Goal: Transaction & Acquisition: Purchase product/service

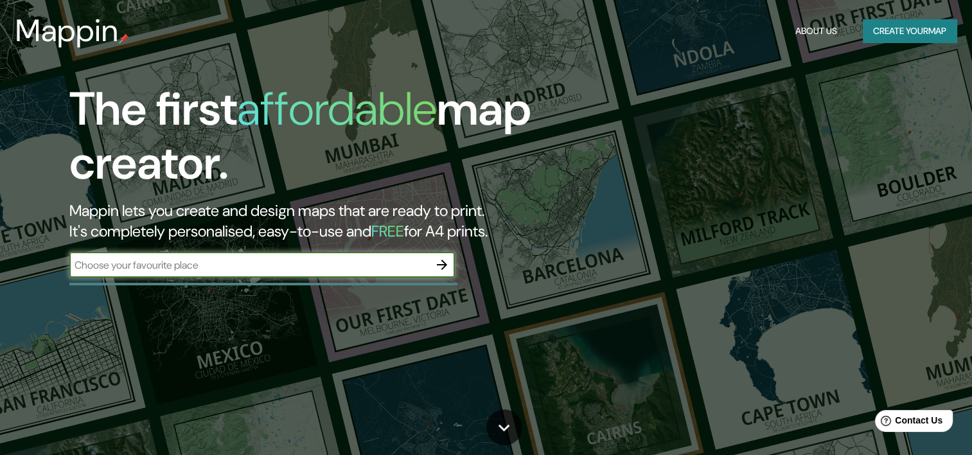
click at [355, 265] on input "text" at bounding box center [249, 265] width 360 height 15
type input "[GEOGRAPHIC_DATA]"
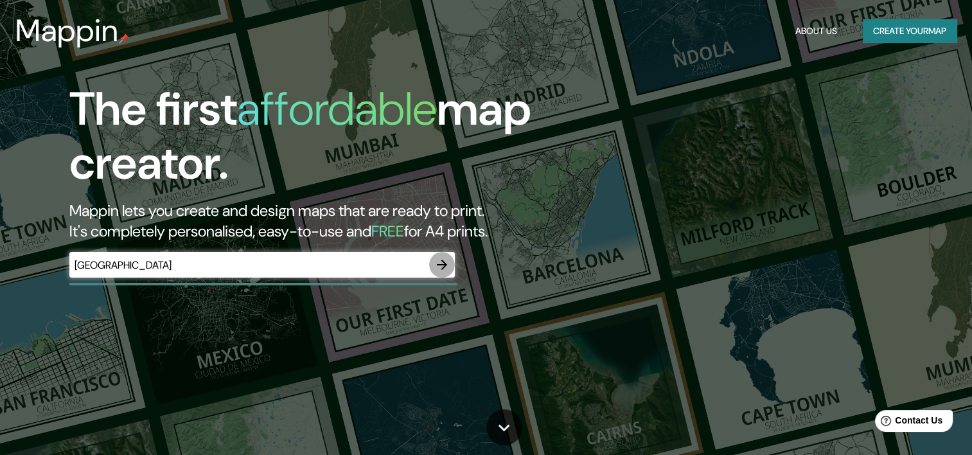
click at [438, 267] on icon "button" at bounding box center [441, 264] width 15 height 15
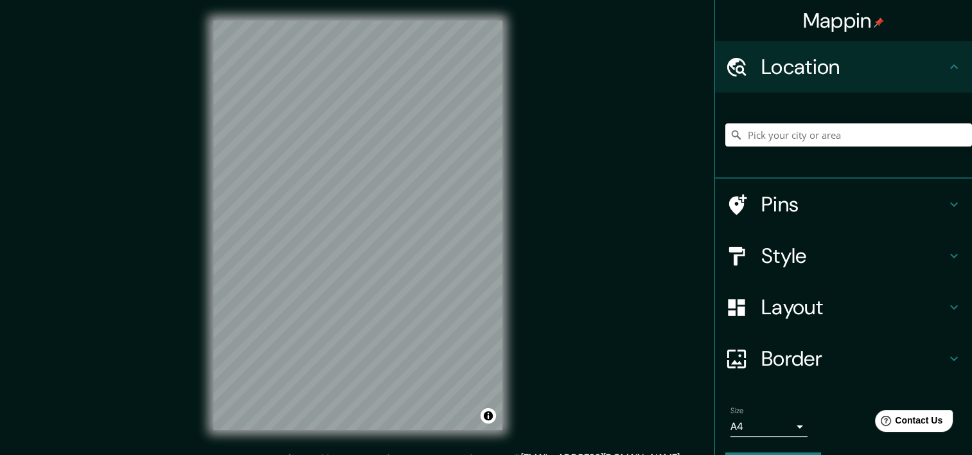
click at [748, 132] on input "Pick your city or area" at bounding box center [849, 134] width 247 height 23
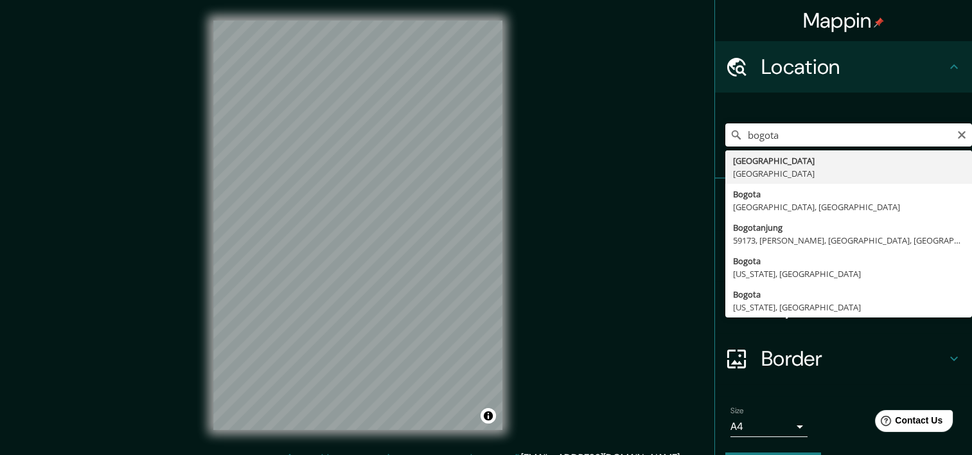
type input "[GEOGRAPHIC_DATA], [GEOGRAPHIC_DATA]"
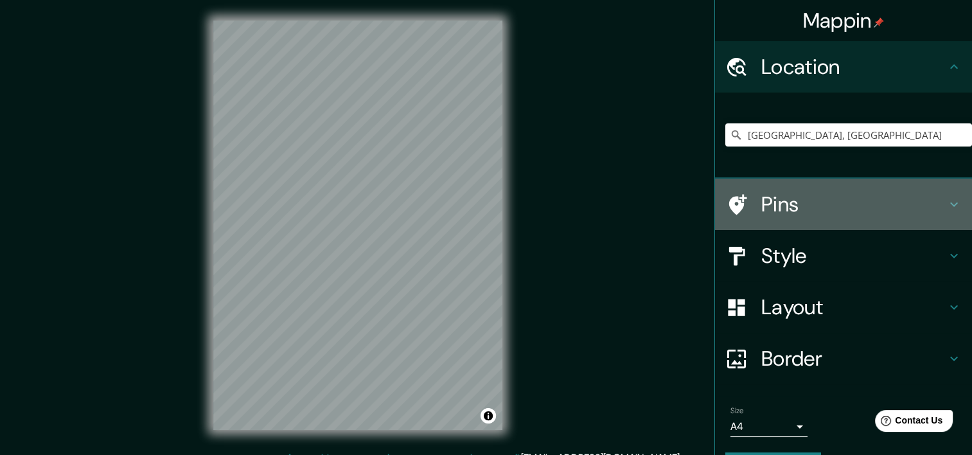
click at [736, 226] on div "Pins" at bounding box center [843, 204] width 257 height 51
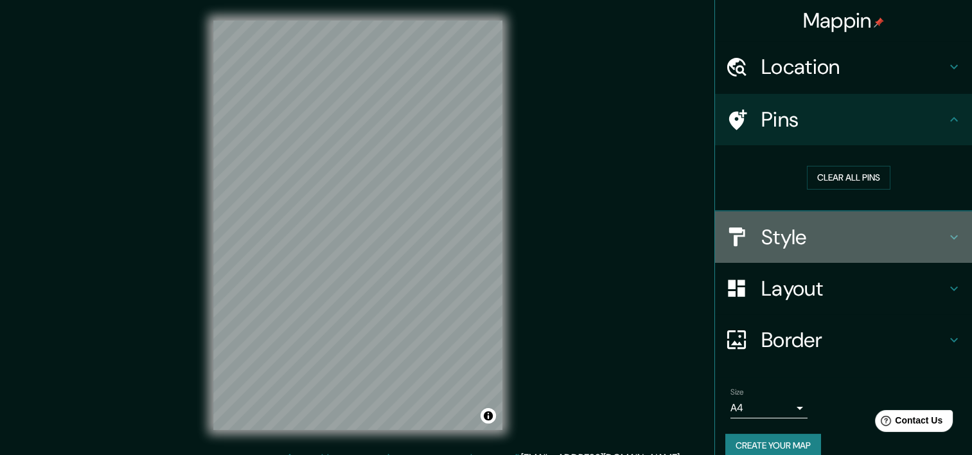
drag, startPoint x: 738, startPoint y: 235, endPoint x: 742, endPoint y: 226, distance: 9.5
click at [740, 229] on div at bounding box center [744, 237] width 36 height 22
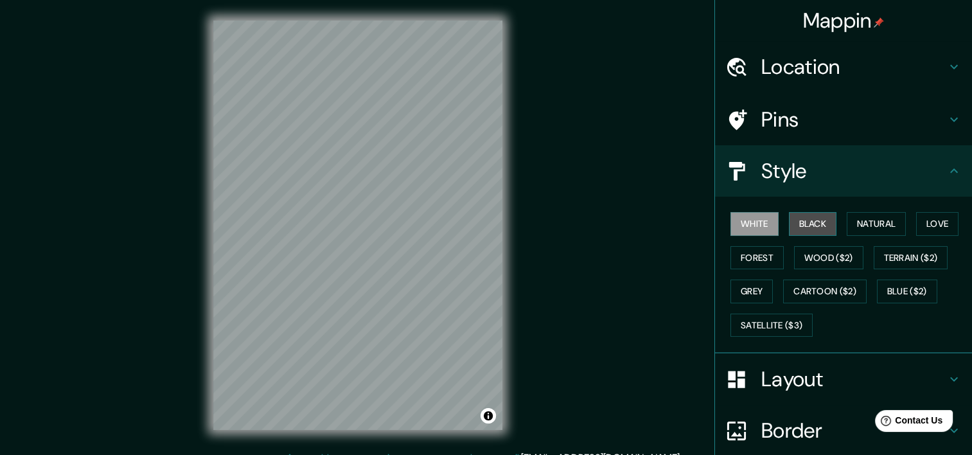
click at [799, 214] on button "Black" at bounding box center [813, 224] width 48 height 24
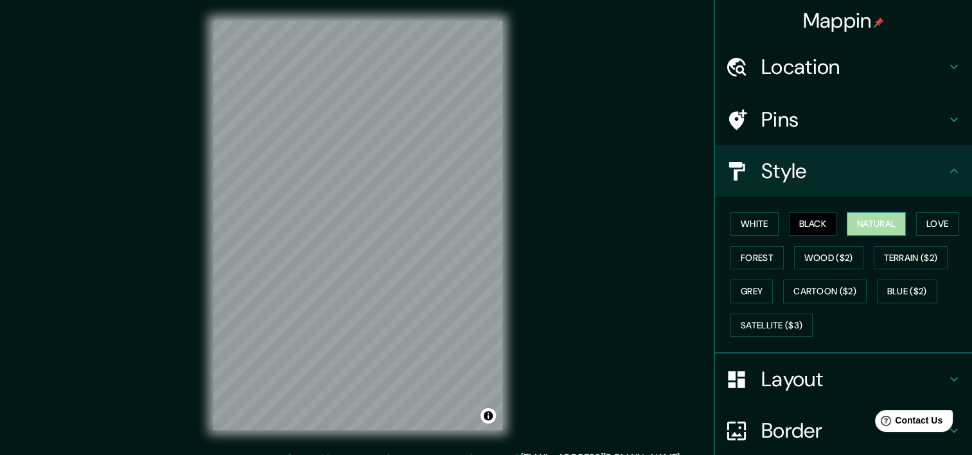
click at [895, 222] on button "Natural" at bounding box center [876, 224] width 59 height 24
click at [920, 219] on button "Love" at bounding box center [938, 224] width 42 height 24
click at [875, 222] on button "Natural" at bounding box center [876, 224] width 59 height 24
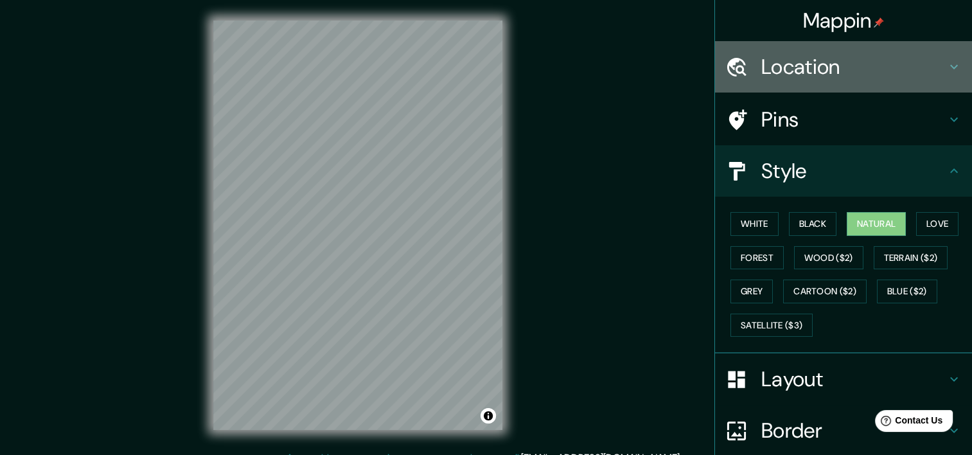
click at [844, 69] on h4 "Location" at bounding box center [854, 67] width 185 height 26
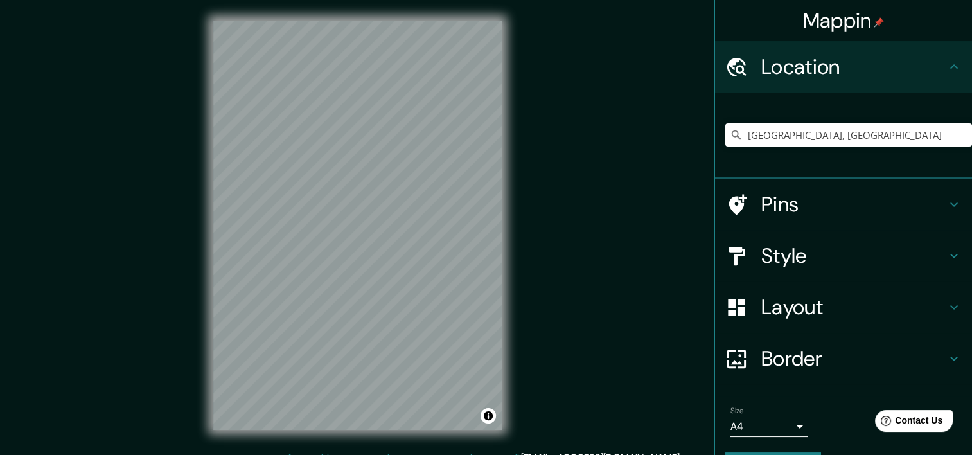
click at [844, 69] on h4 "Location" at bounding box center [854, 67] width 185 height 26
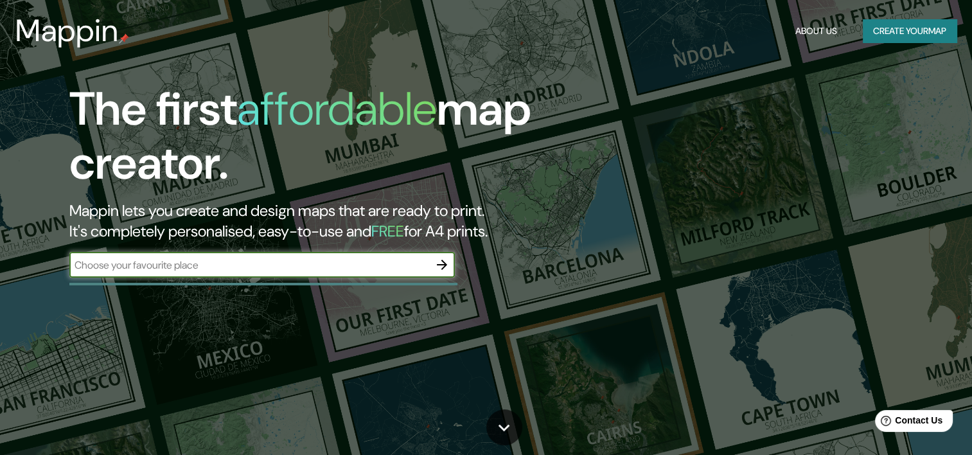
drag, startPoint x: 393, startPoint y: 269, endPoint x: 309, endPoint y: 286, distance: 86.5
click at [393, 269] on input "text" at bounding box center [249, 265] width 360 height 15
type input "[GEOGRAPHIC_DATA]"
click at [447, 257] on icon "button" at bounding box center [441, 264] width 15 height 15
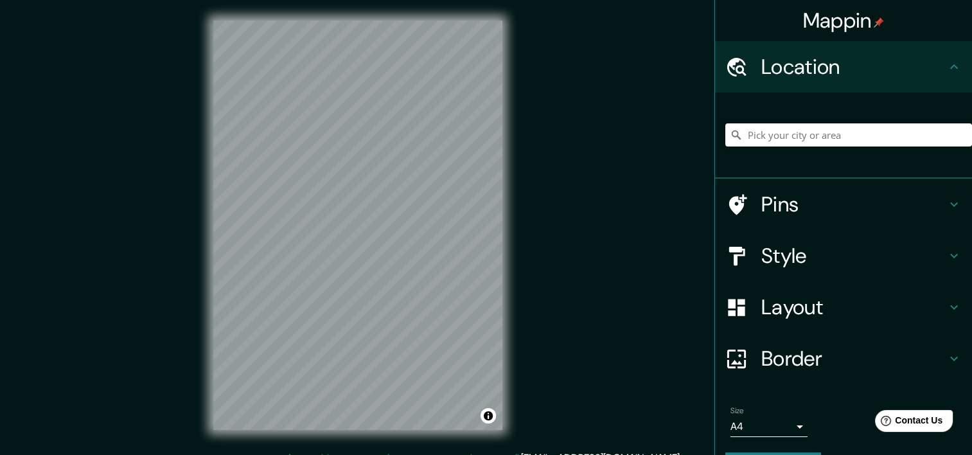
click at [789, 141] on input "Pick your city or area" at bounding box center [849, 134] width 247 height 23
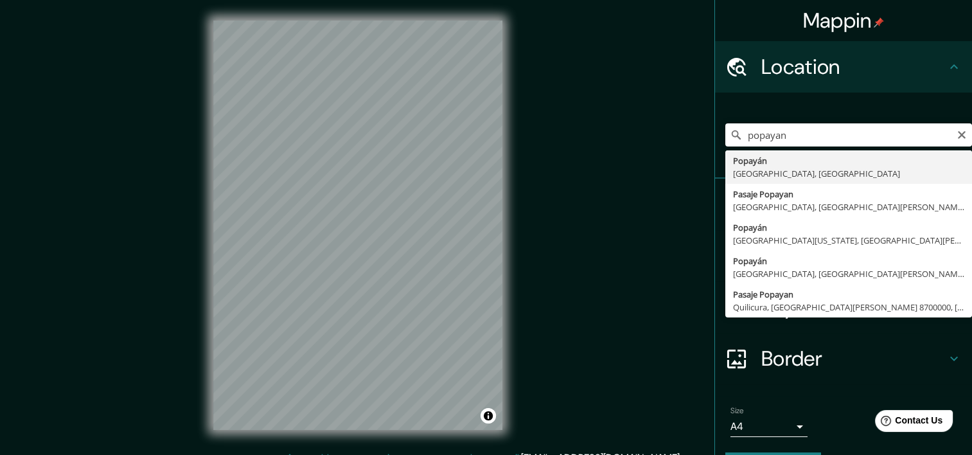
type input "Popayán, [GEOGRAPHIC_DATA], [GEOGRAPHIC_DATA]"
